Goal: Task Accomplishment & Management: Contribute content

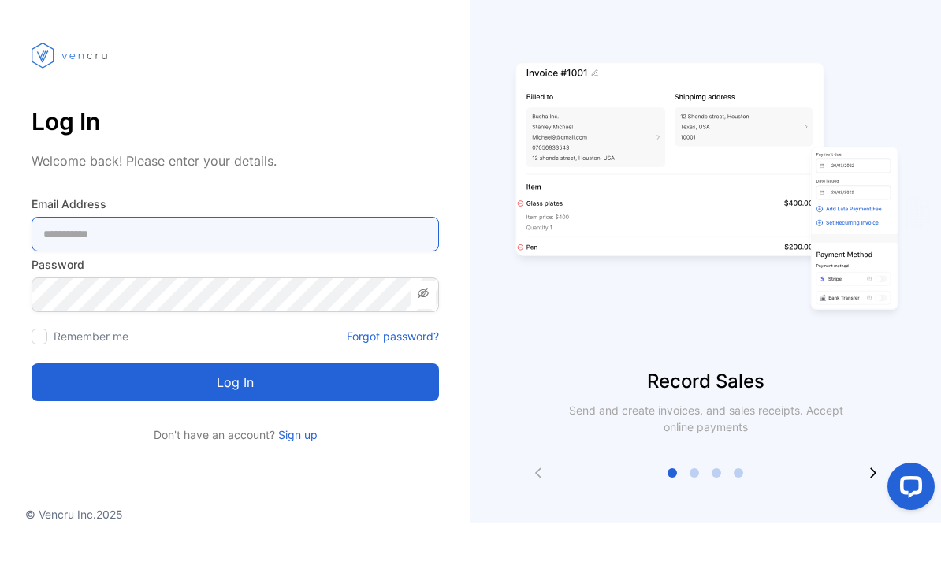
type Address-inputemail "**********"
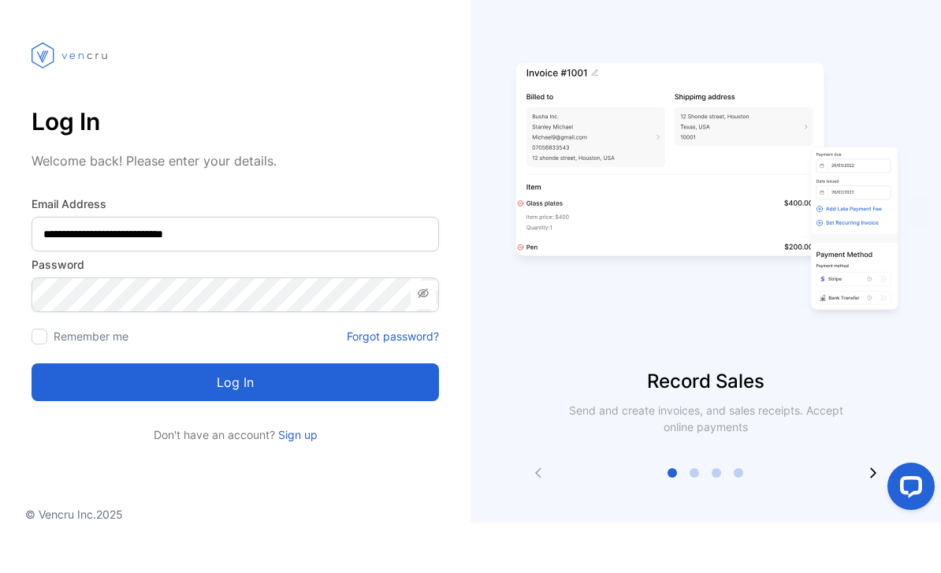
click at [235, 414] on button "Log in" at bounding box center [236, 433] width 408 height 38
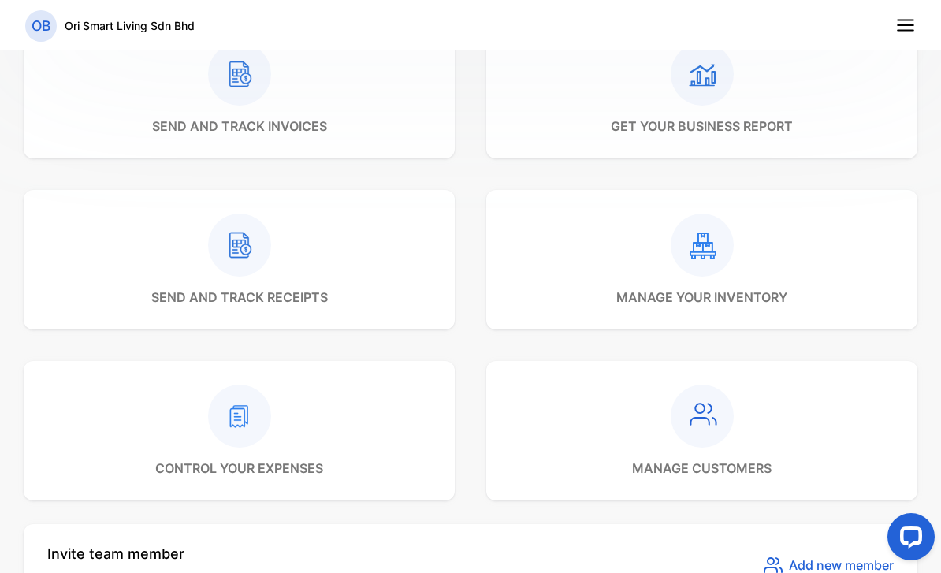
scroll to position [551, 0]
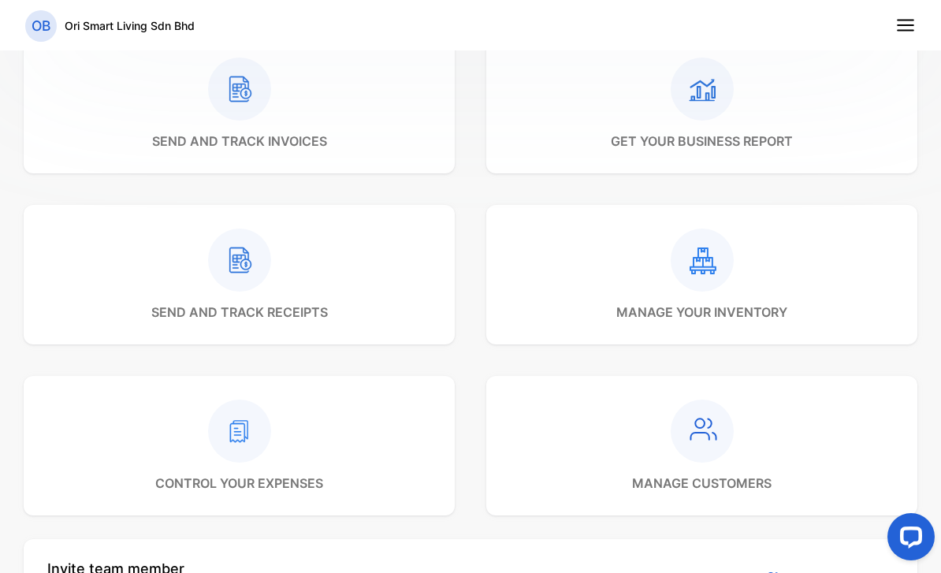
click at [728, 239] on icon at bounding box center [702, 260] width 63 height 63
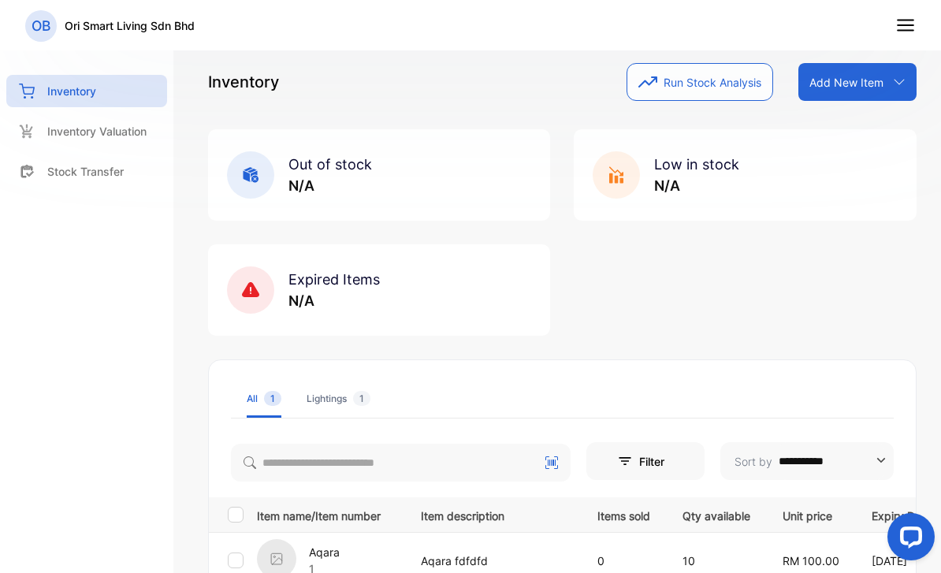
click at [835, 91] on div "Add New Item" at bounding box center [858, 82] width 118 height 38
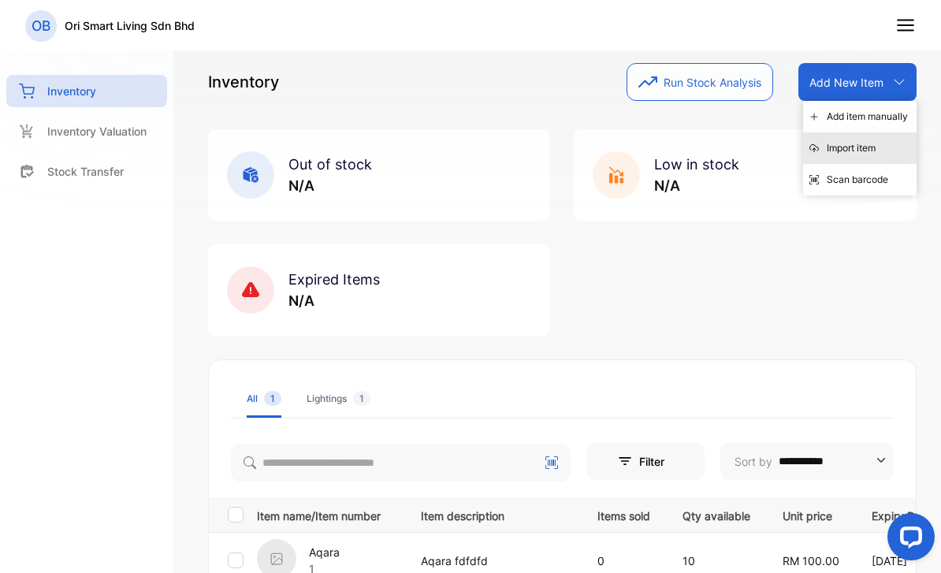
click at [847, 148] on div "Import item" at bounding box center [860, 148] width 114 height 32
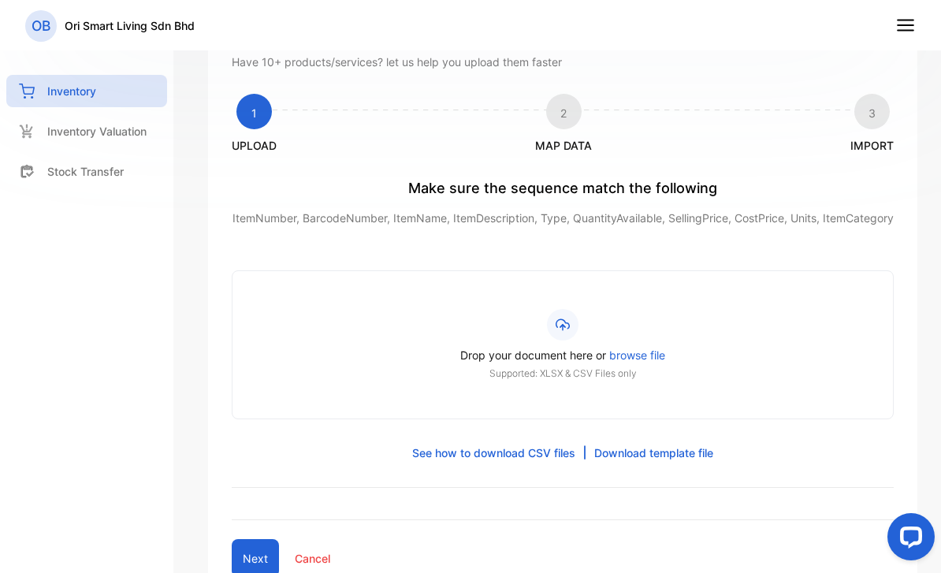
scroll to position [76, 0]
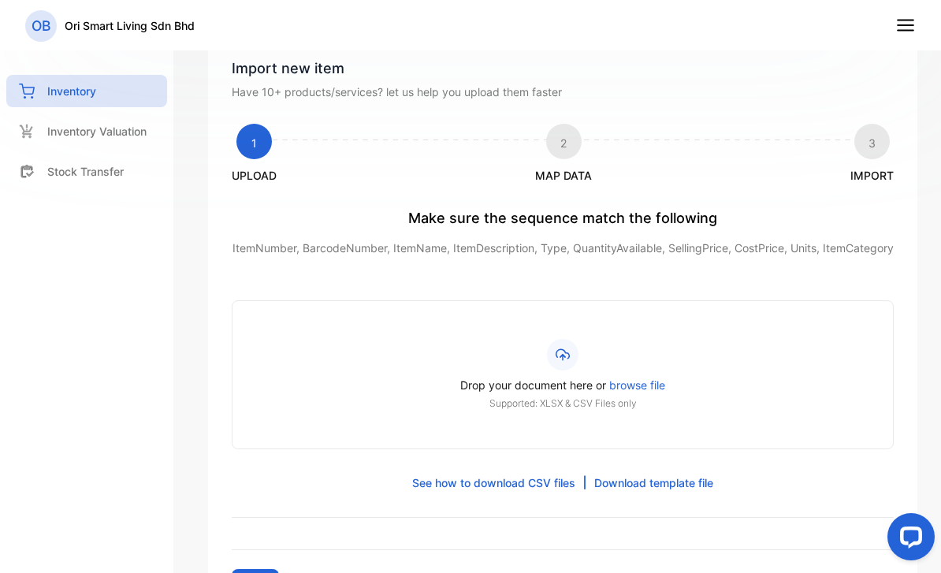
click at [645, 491] on link "Download template file" at bounding box center [653, 483] width 119 height 17
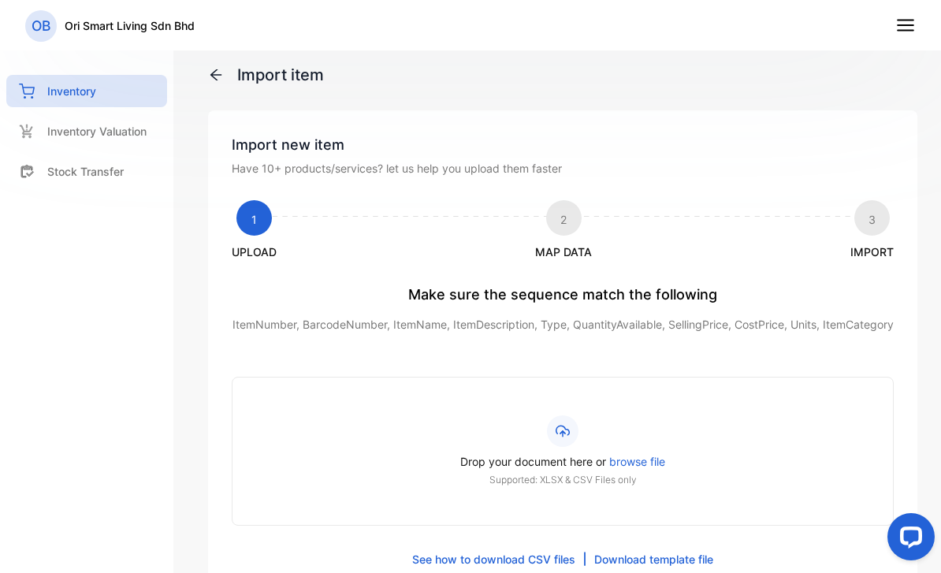
scroll to position [0, 0]
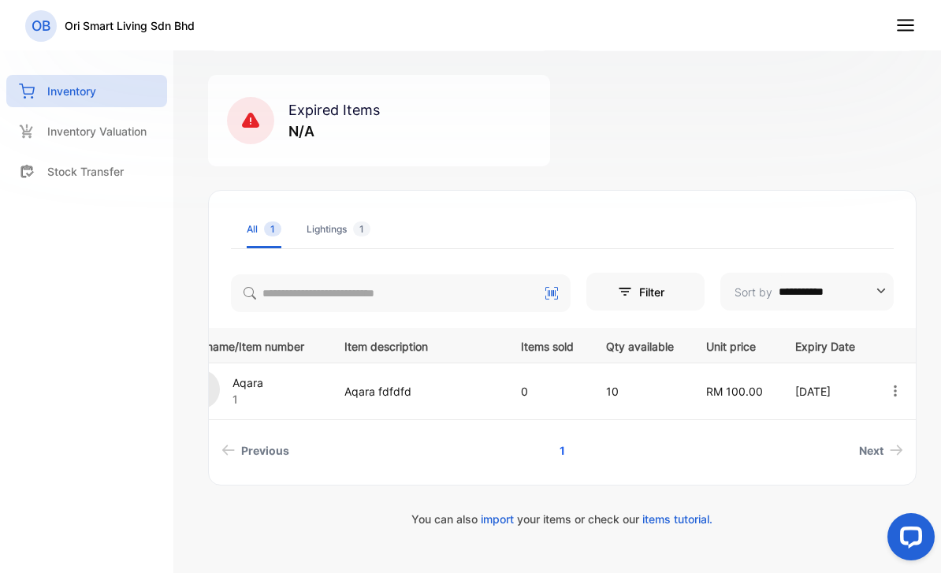
scroll to position [0, 86]
click at [708, 289] on div "**********" at bounding box center [562, 290] width 707 height 44
click at [639, 296] on button "Filter" at bounding box center [646, 292] width 118 height 38
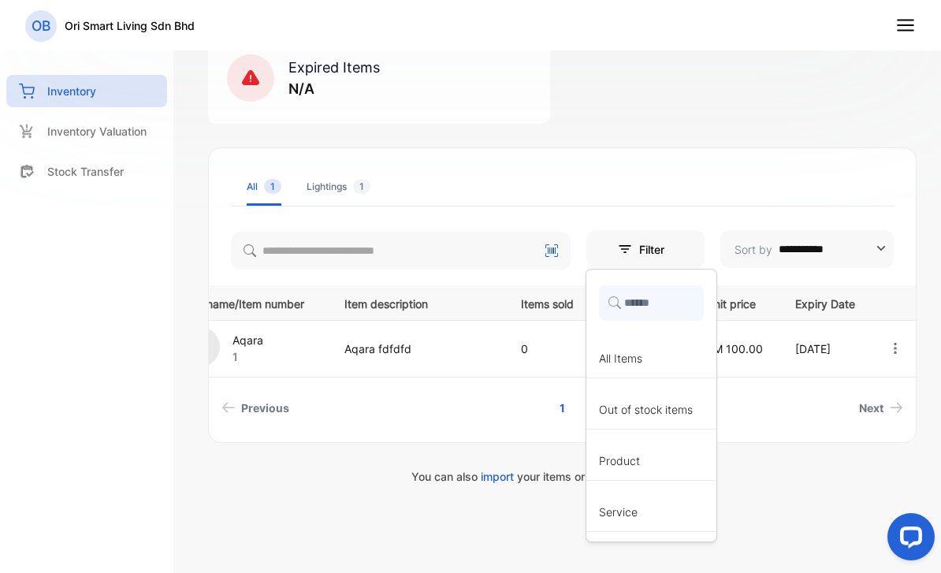
scroll to position [212, 0]
click at [802, 258] on input "**********" at bounding box center [832, 249] width 106 height 38
type input "**********"
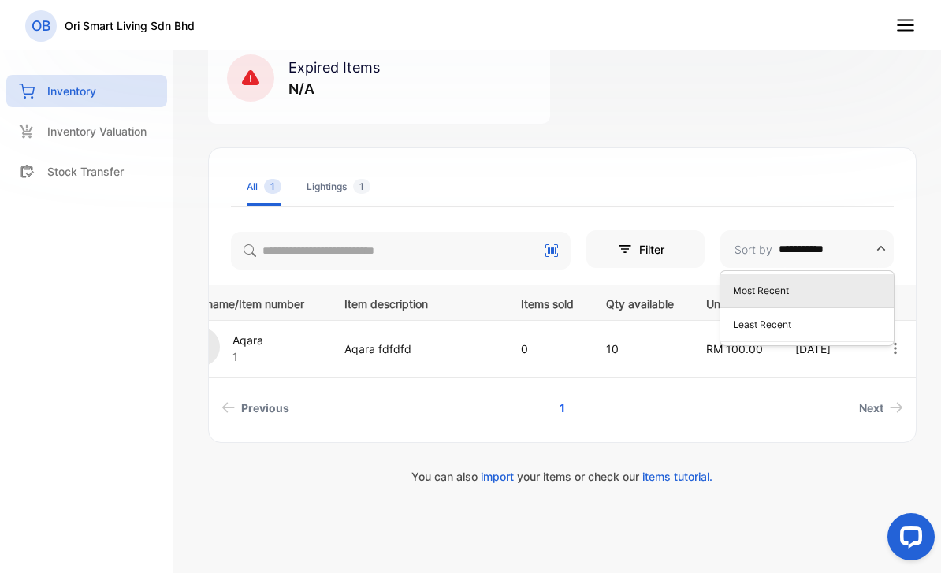
click at [646, 263] on button "Filter" at bounding box center [646, 249] width 118 height 38
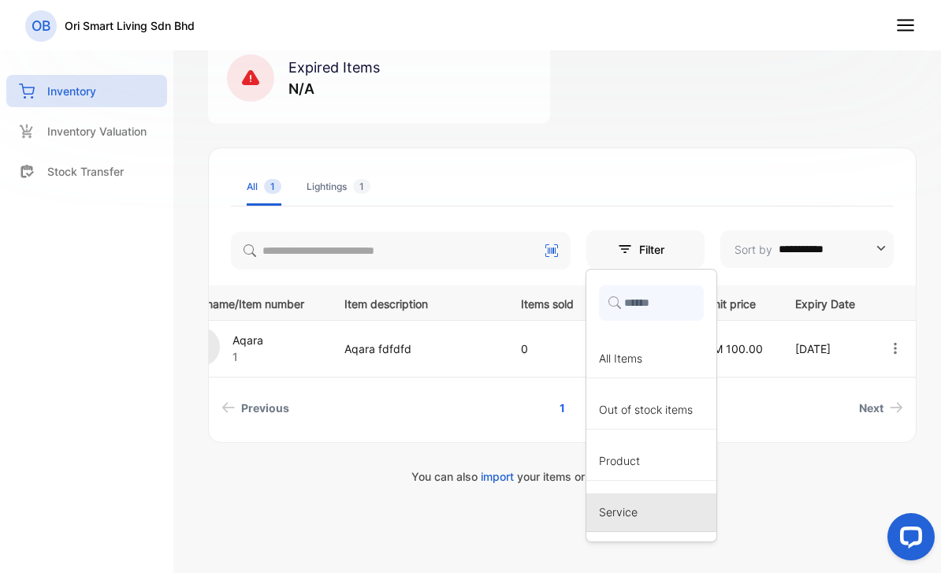
click at [617, 504] on span "Service" at bounding box center [618, 512] width 39 height 17
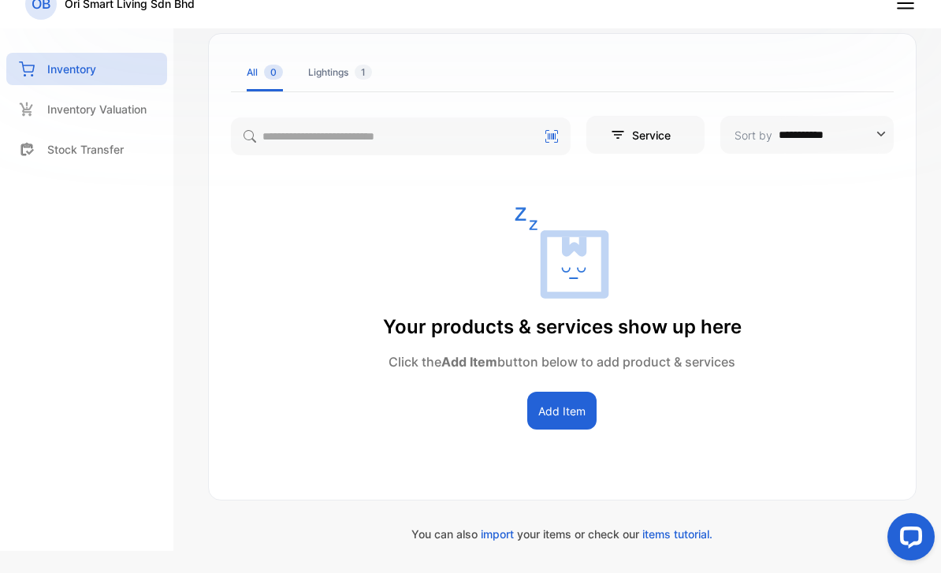
scroll to position [311, 0]
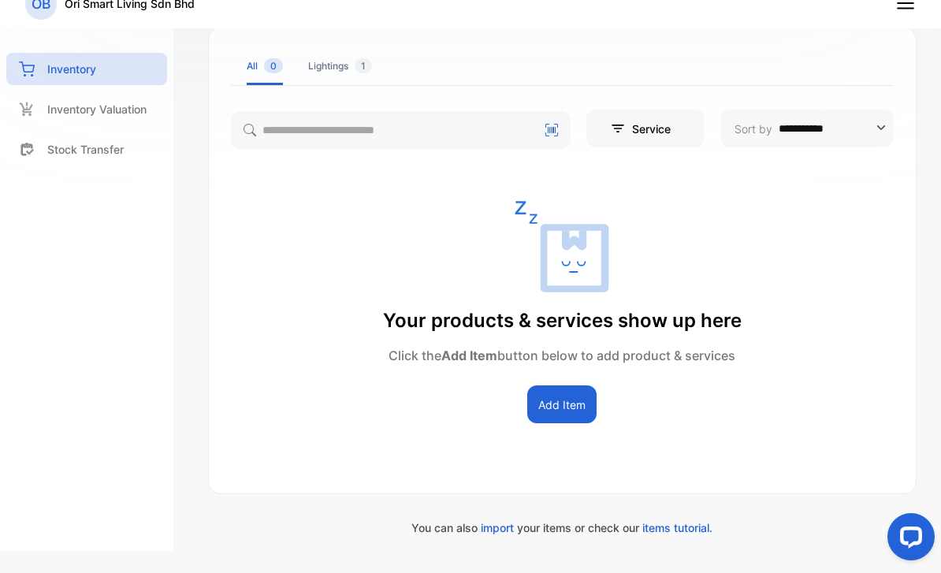
click at [557, 396] on button "Add Item" at bounding box center [561, 405] width 69 height 38
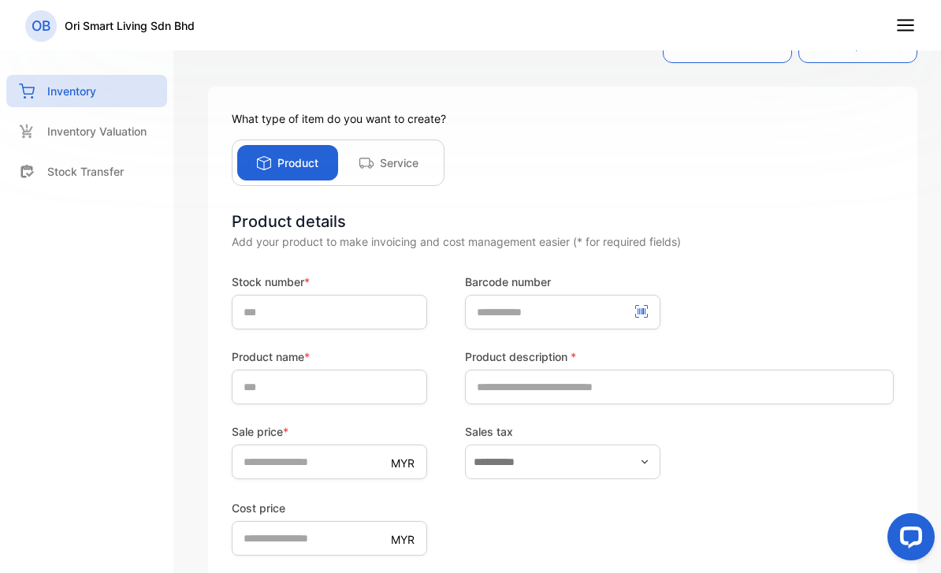
scroll to position [9, 0]
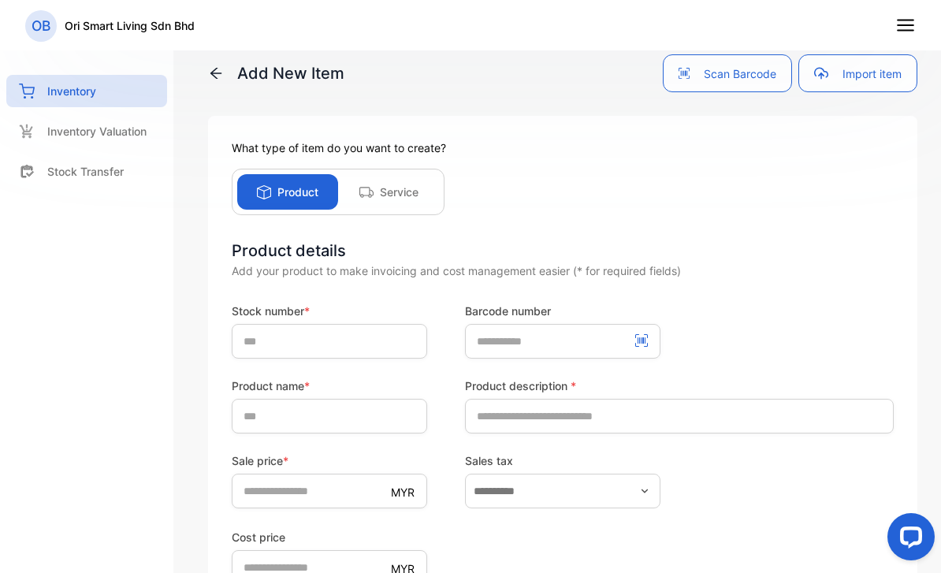
click at [403, 183] on div "Service" at bounding box center [388, 191] width 101 height 35
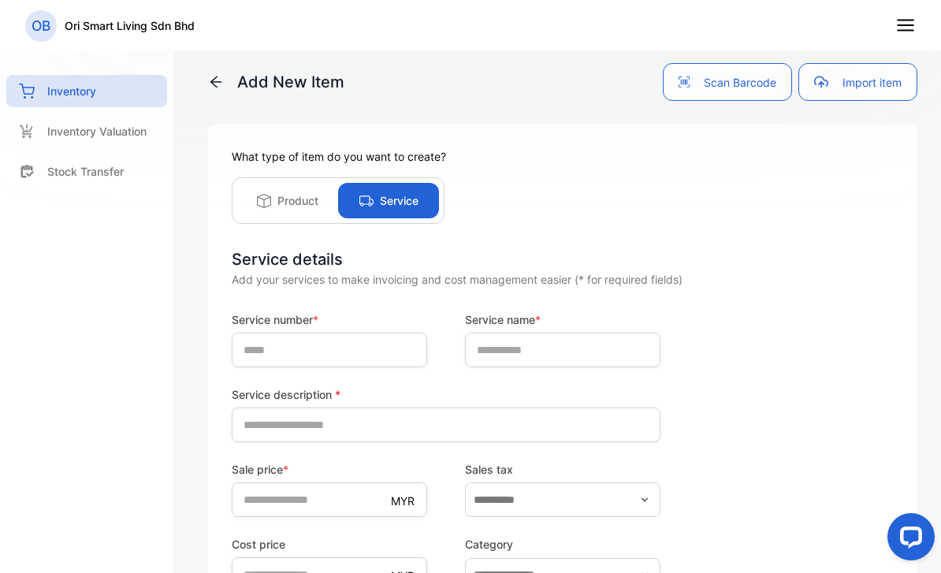
scroll to position [0, 0]
click at [286, 201] on p "Product" at bounding box center [298, 200] width 41 height 17
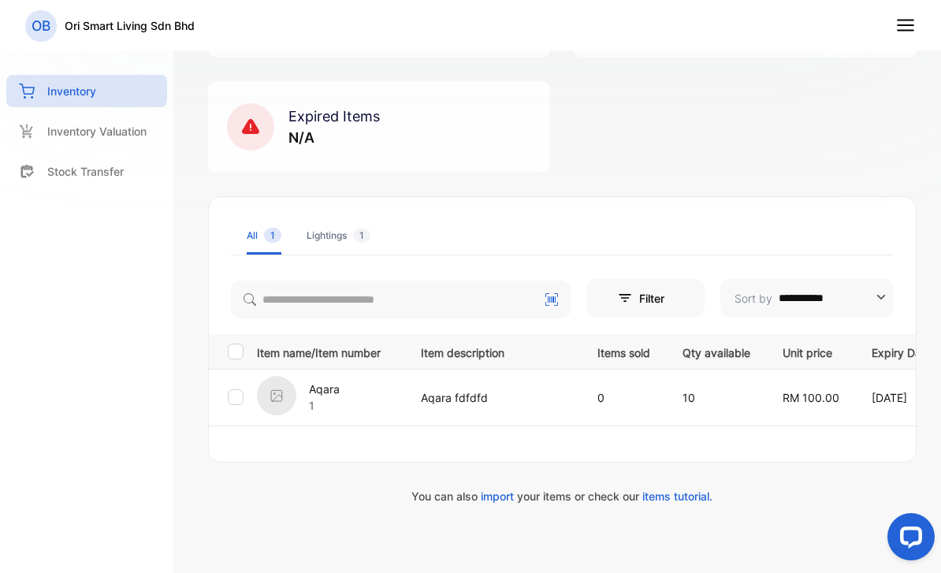
scroll to position [162, 0]
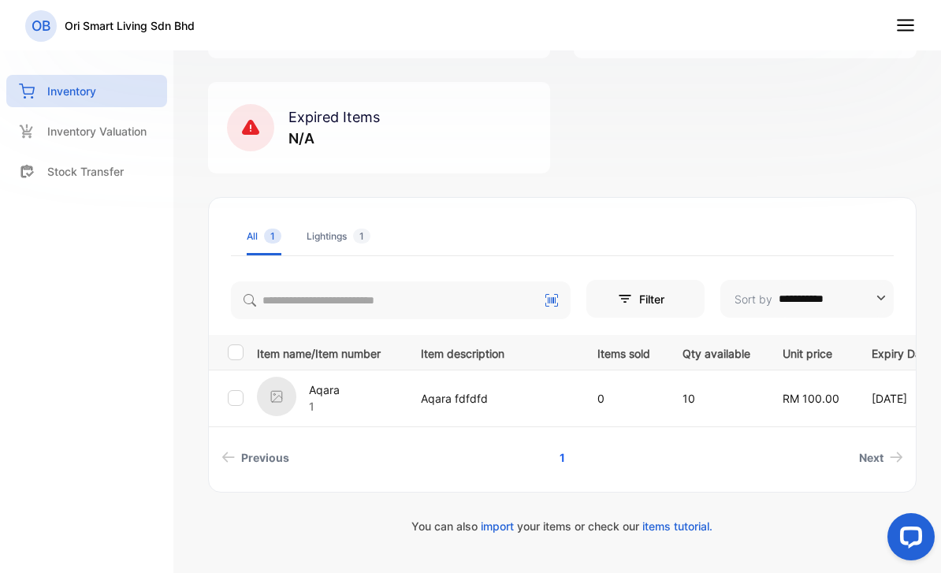
click at [445, 397] on p "Aqara fdfdfd" at bounding box center [493, 398] width 144 height 17
click at [343, 241] on div "Lightings 1" at bounding box center [339, 236] width 64 height 14
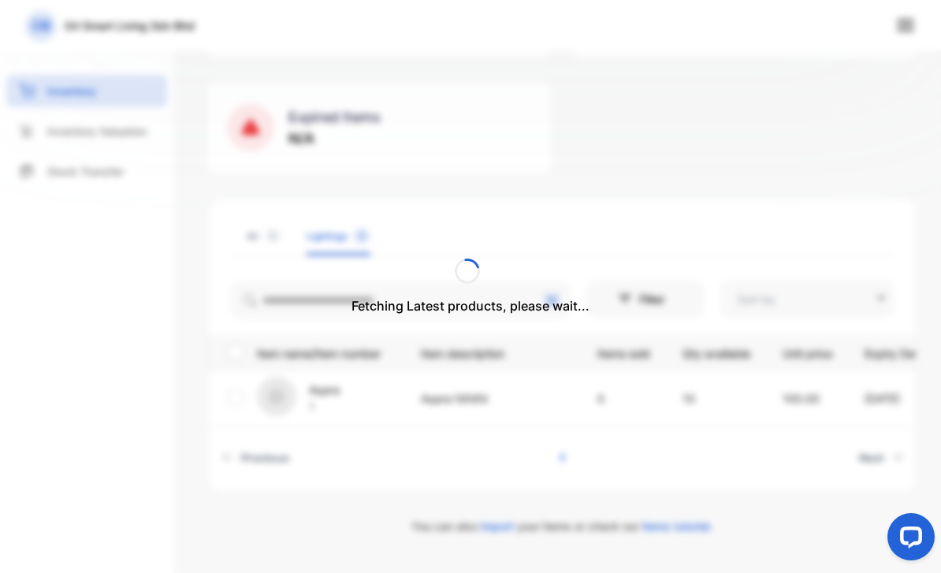
type input "**********"
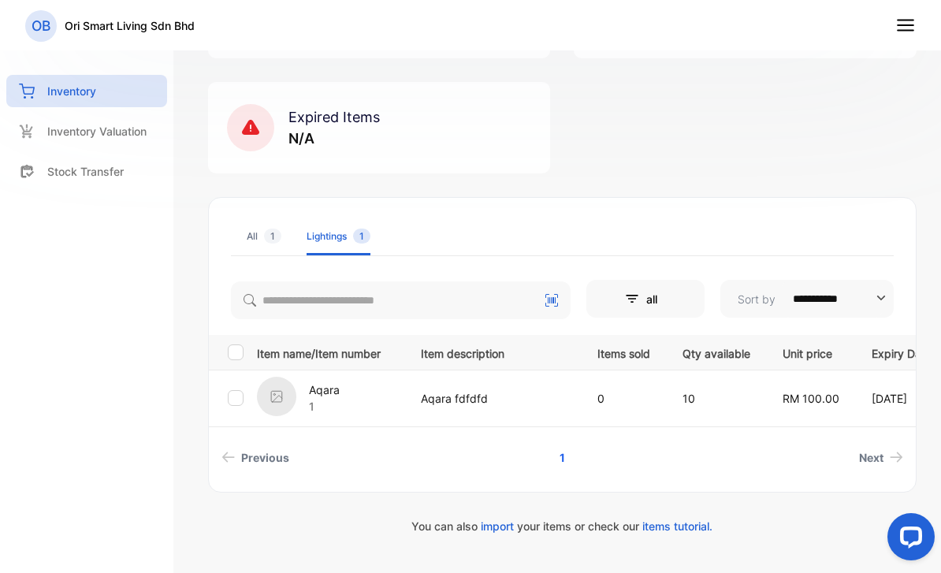
click at [343, 243] on div "Lightings 1" at bounding box center [339, 236] width 64 height 14
click at [262, 244] on li "All 1" at bounding box center [264, 237] width 35 height 38
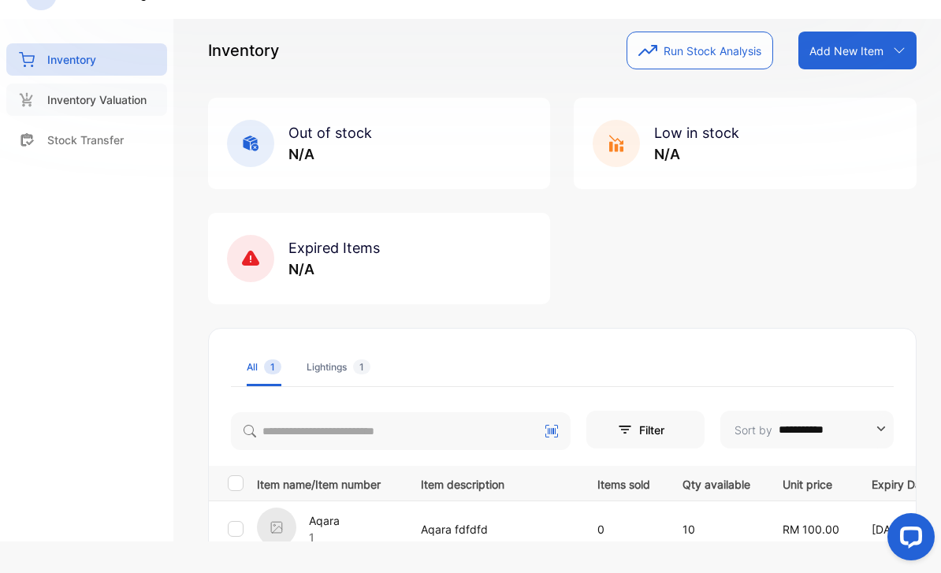
click at [68, 91] on p "Inventory Valuation" at bounding box center [96, 99] width 99 height 17
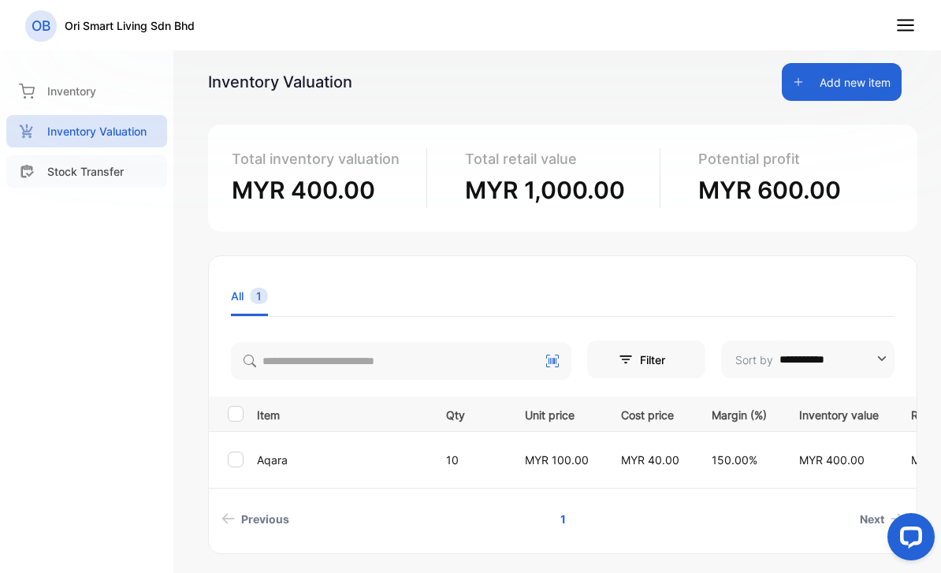
click at [88, 179] on p "Stock Transfer" at bounding box center [85, 171] width 76 height 17
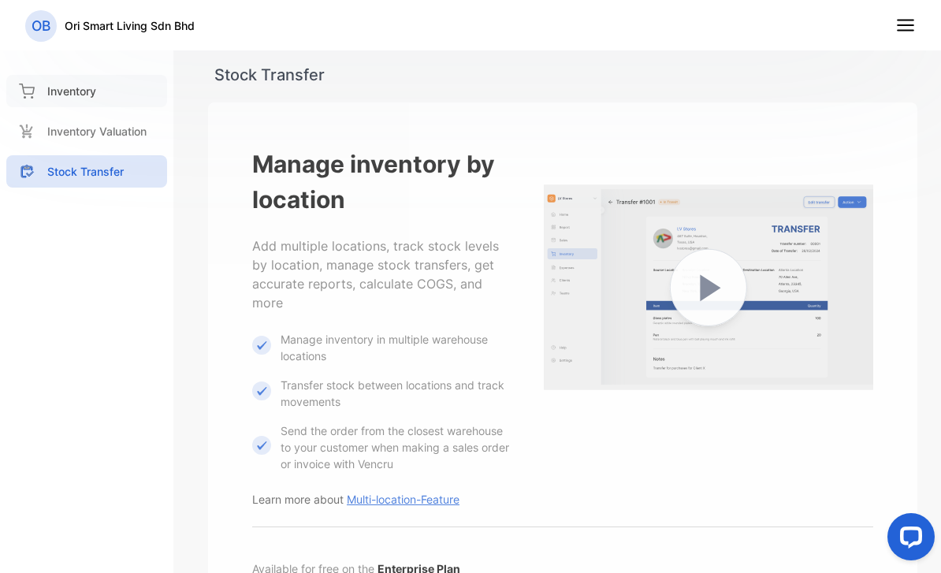
click at [84, 95] on p "Inventory" at bounding box center [71, 91] width 49 height 17
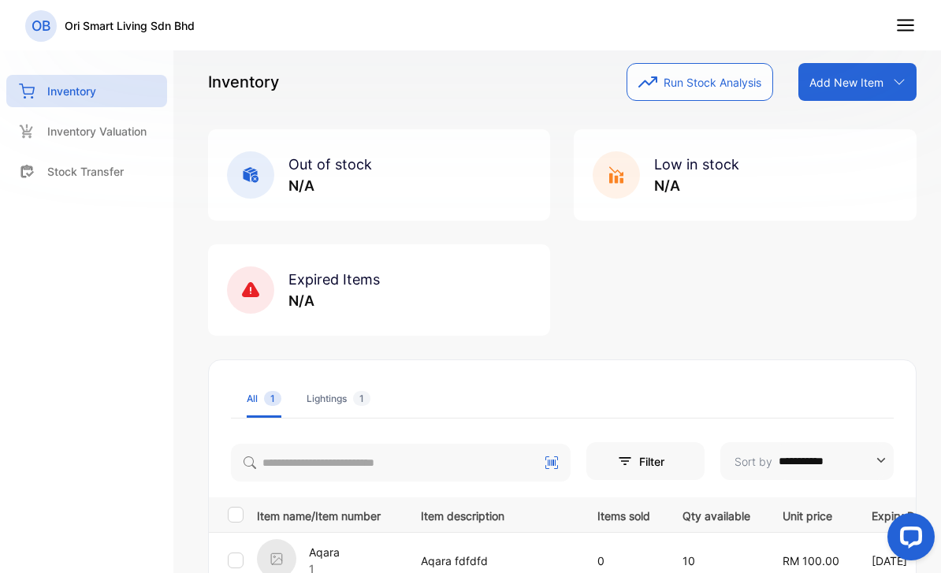
click at [853, 95] on div "Add New Item" at bounding box center [858, 82] width 118 height 38
click at [846, 125] on div "Add item manually" at bounding box center [860, 117] width 114 height 32
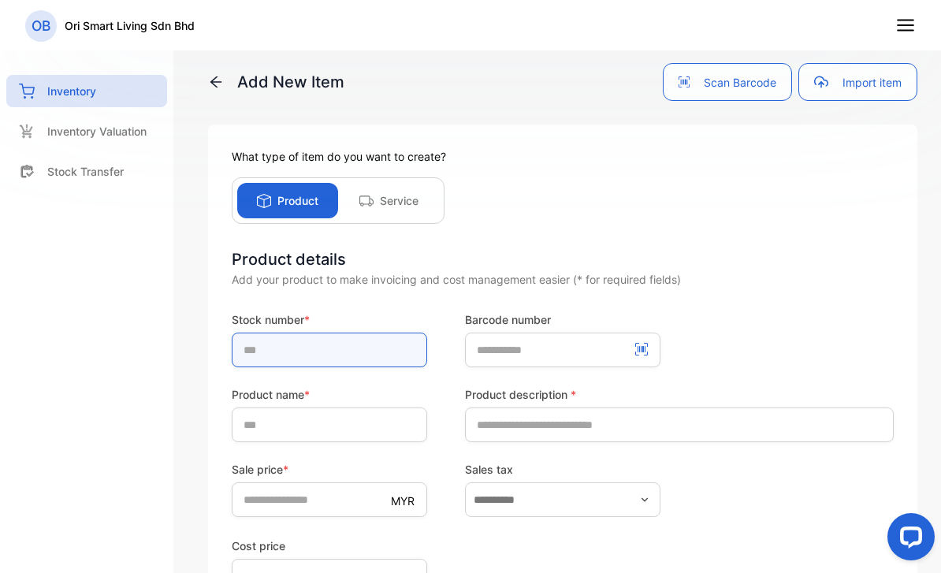
click at [348, 340] on input "text" at bounding box center [330, 350] width 196 height 35
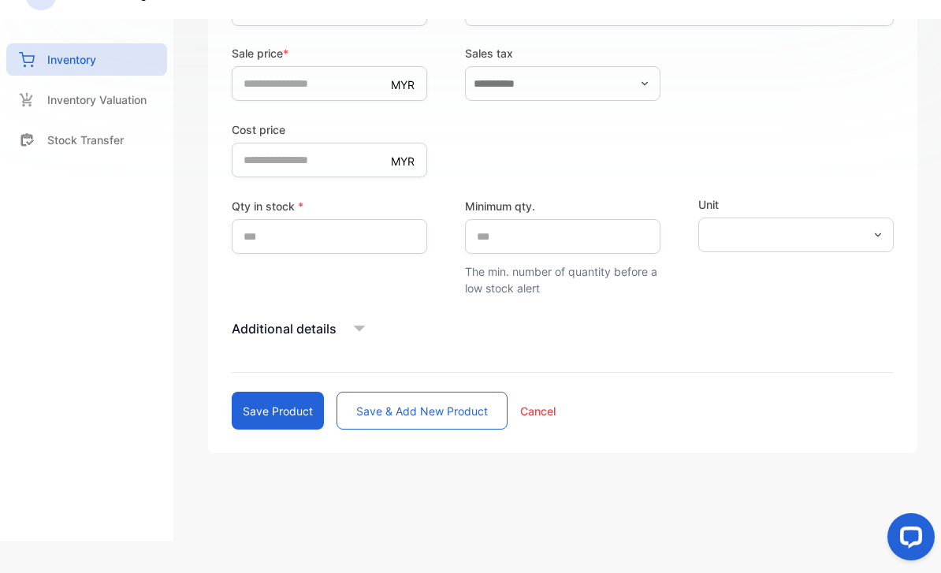
scroll to position [385, 0]
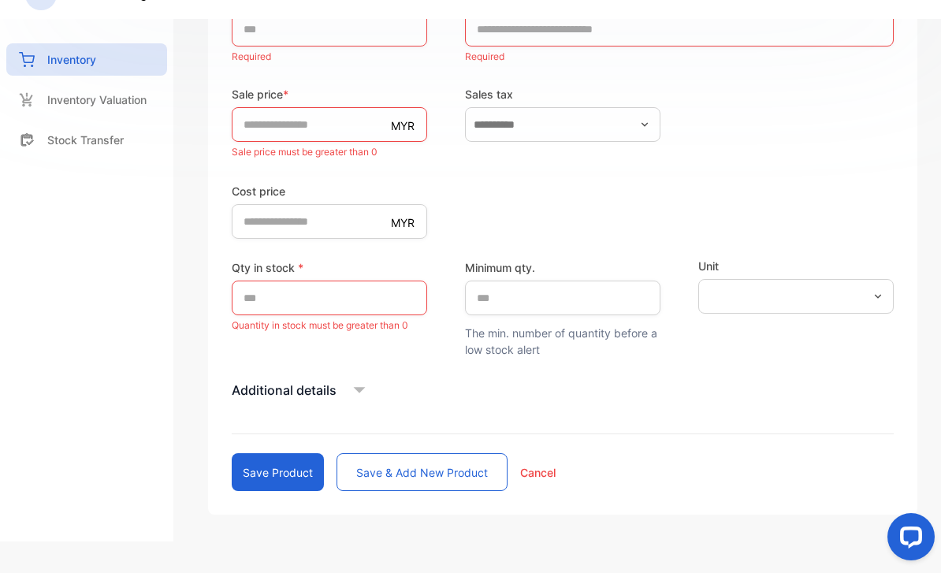
click at [357, 313] on form "Stock number * Required Barcode number Product name * Required Product descript…" at bounding box center [563, 193] width 662 height 596
click at [355, 384] on form "Stock number * Required Barcode number Product name * Required Product descript…" at bounding box center [563, 193] width 662 height 596
click at [355, 378] on icon at bounding box center [360, 390] width 24 height 24
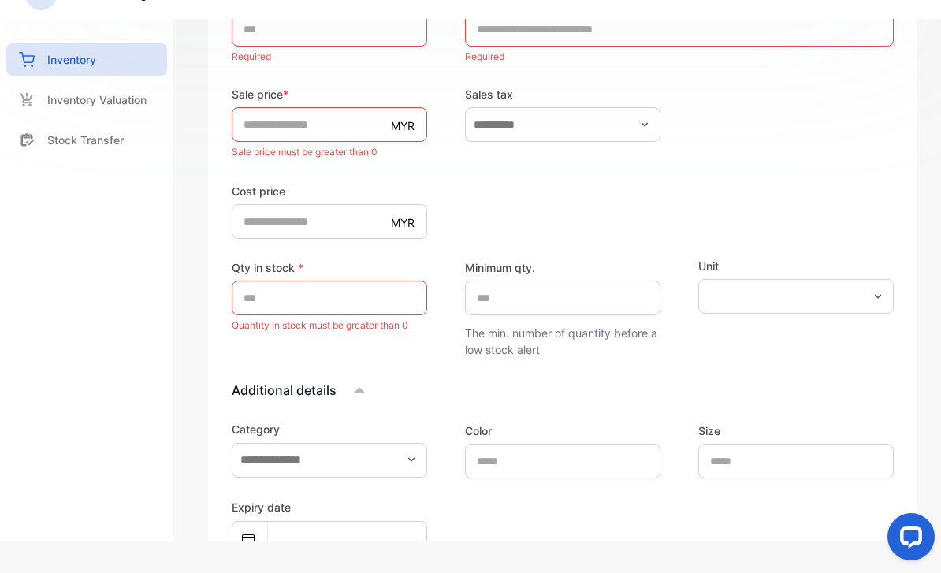
scroll to position [456, 0]
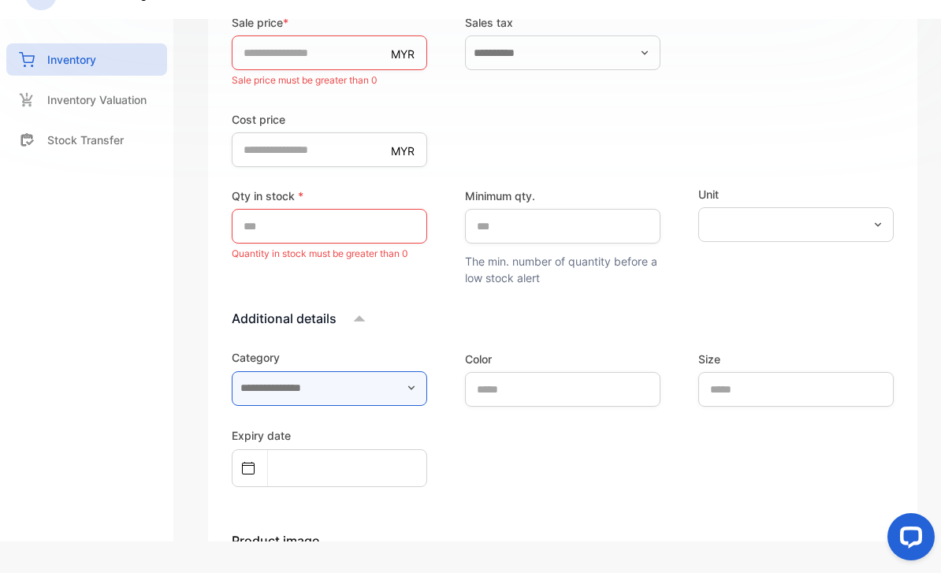
click at [357, 372] on input "text" at bounding box center [330, 388] width 196 height 35
click at [478, 466] on div "Expiry date" at bounding box center [563, 456] width 662 height 61
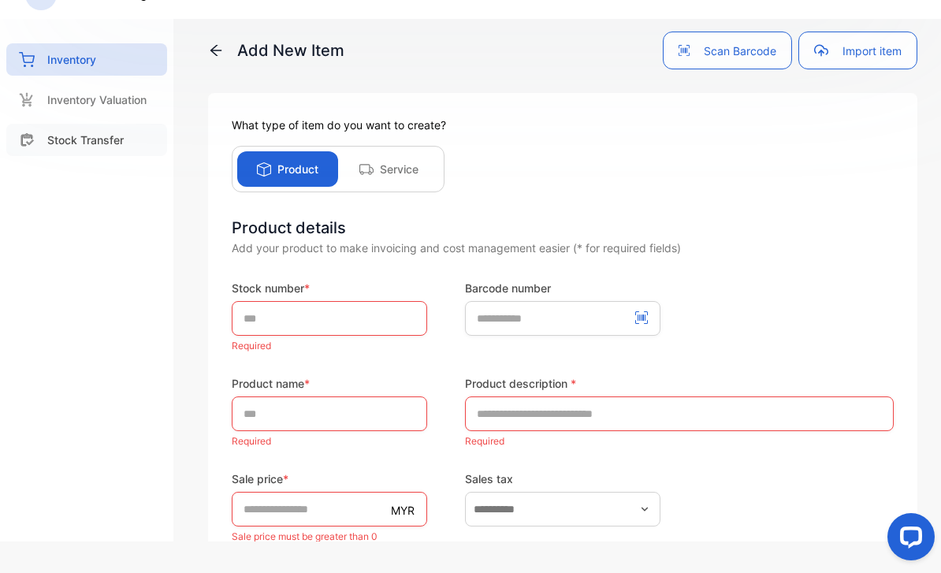
scroll to position [0, 0]
click at [816, 43] on icon "button" at bounding box center [821, 50] width 14 height 14
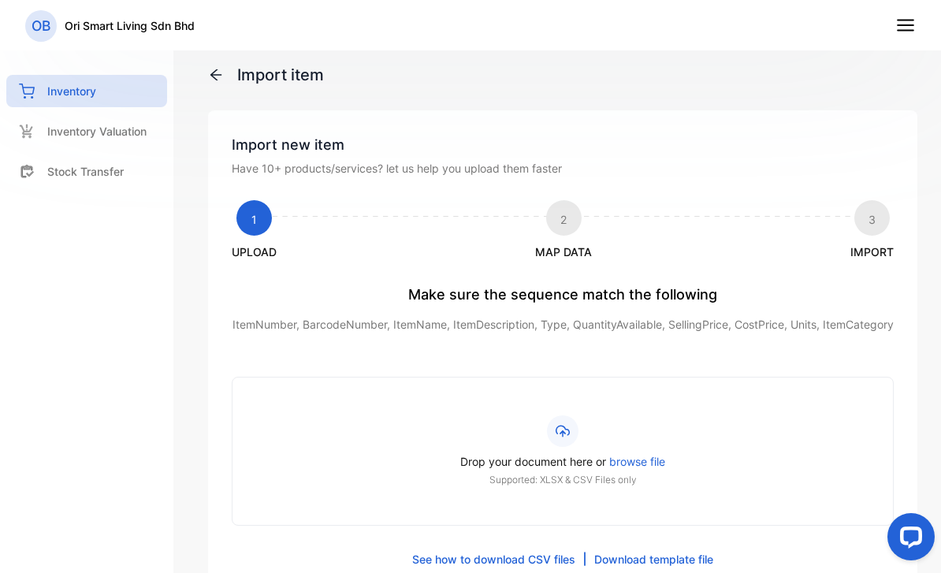
scroll to position [90, 0]
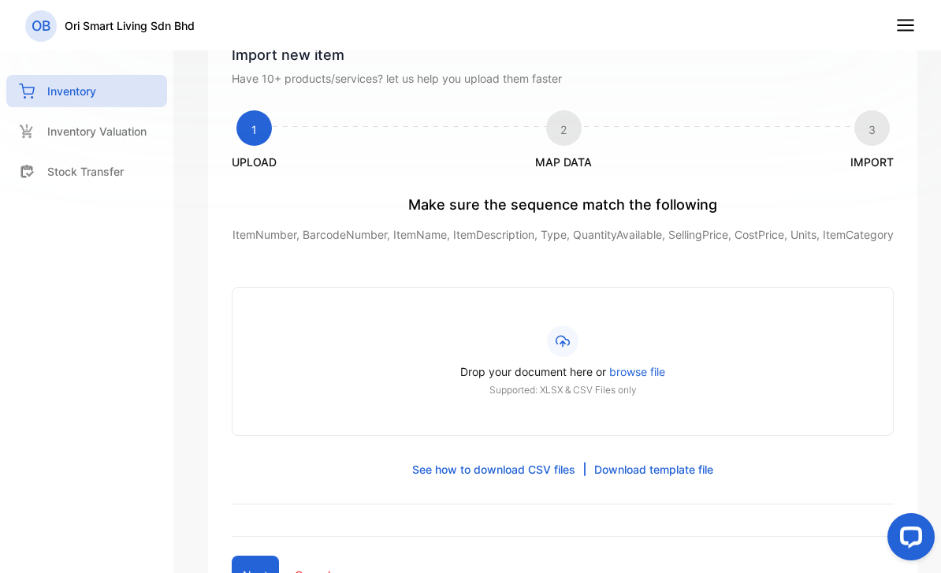
click at [524, 478] on p "See how to download CSV files" at bounding box center [493, 469] width 163 height 17
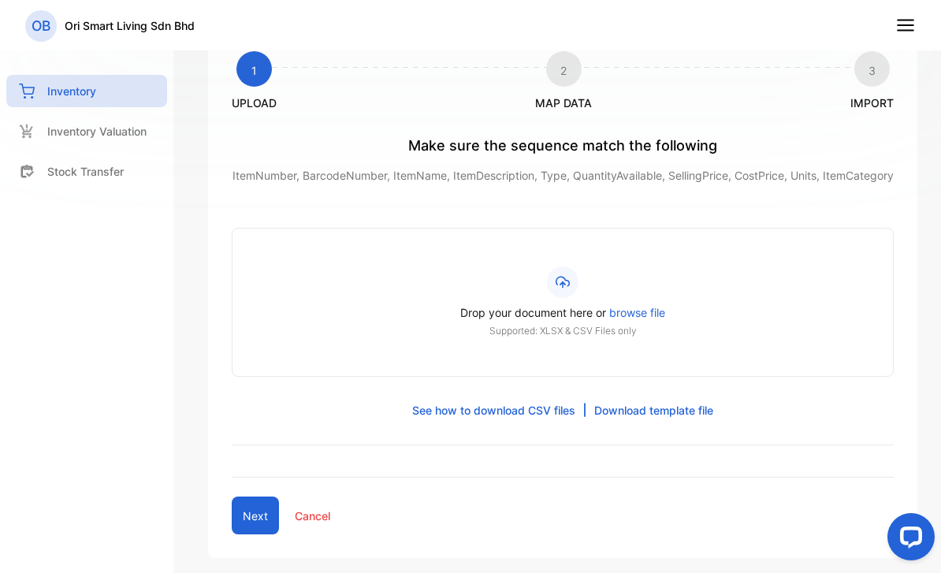
scroll to position [148, 0]
